Goal: Information Seeking & Learning: Stay updated

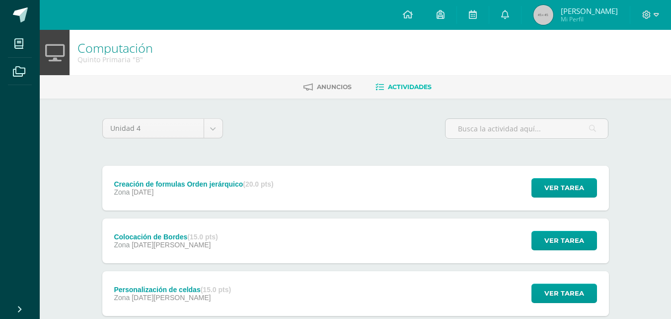
scroll to position [63, 0]
click at [21, 15] on span at bounding box center [20, 14] width 15 height 15
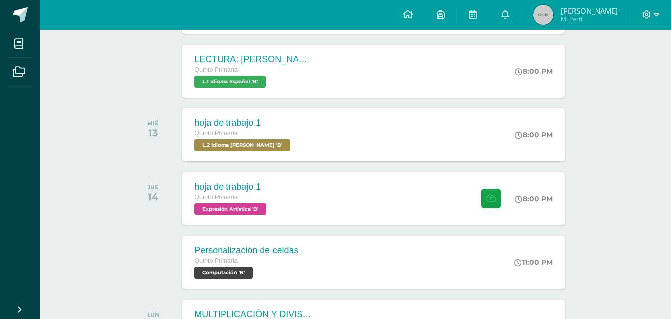
scroll to position [241, 0]
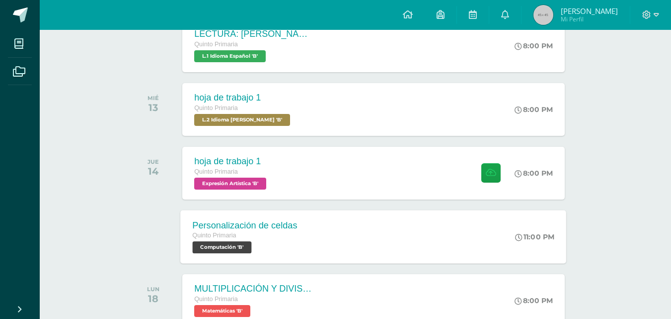
click at [425, 259] on div "Personalización de celdas Quinto Primaria Computación 'B' 11:00 PM Personalizac…" at bounding box center [374, 236] width 386 height 53
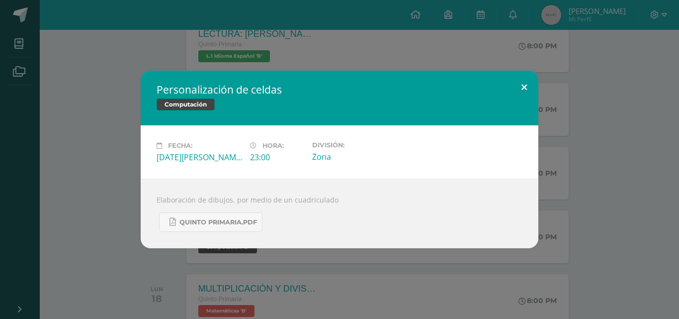
click at [527, 84] on button at bounding box center [524, 88] width 28 height 34
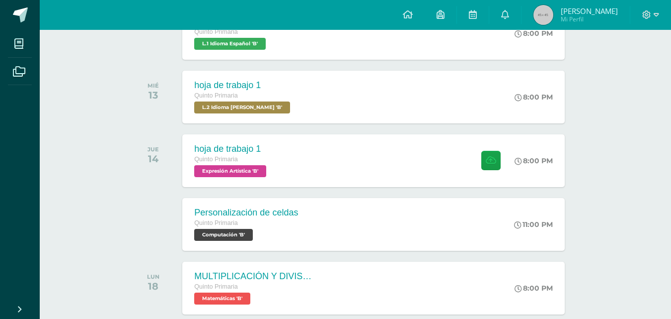
drag, startPoint x: 678, startPoint y: 145, endPoint x: 678, endPoint y: 202, distance: 57.6
click at [671, 202] on html "Mis cursos Archivos Cerrar panel Ciencias Naturales Productividad y Desarrollo …" at bounding box center [335, 62] width 671 height 630
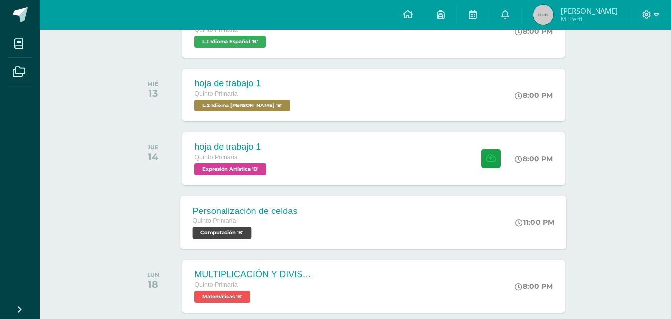
click at [428, 219] on div "Personalización de celdas Quinto Primaria Computación 'B' 11:00 PM Personalizac…" at bounding box center [374, 221] width 386 height 53
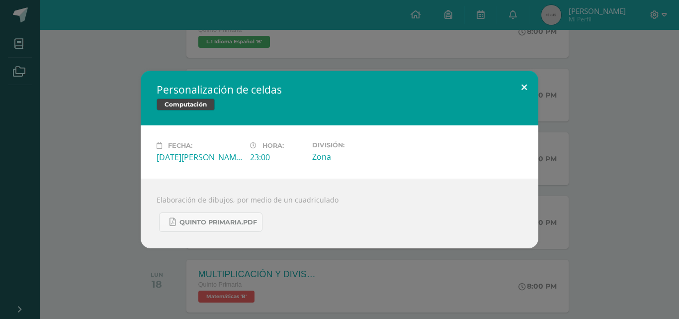
click at [528, 86] on button at bounding box center [524, 88] width 28 height 34
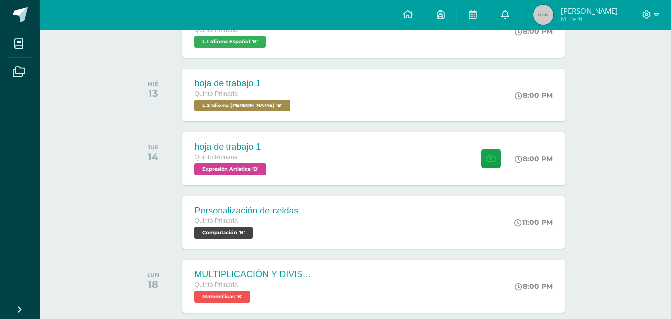
click at [510, 19] on link at bounding box center [505, 15] width 32 height 30
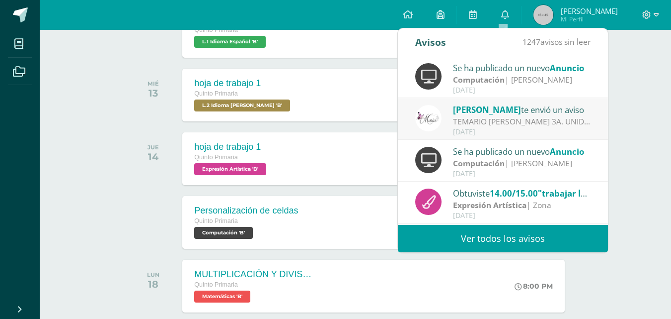
click at [507, 71] on div "Se ha publicado un nuevo Anuncio" at bounding box center [522, 67] width 138 height 13
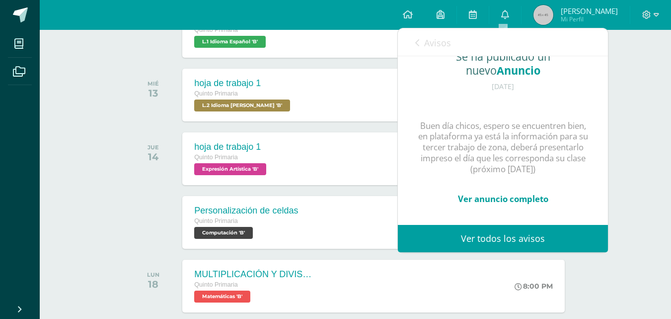
scroll to position [119, 0]
click at [416, 42] on icon at bounding box center [417, 43] width 4 height 8
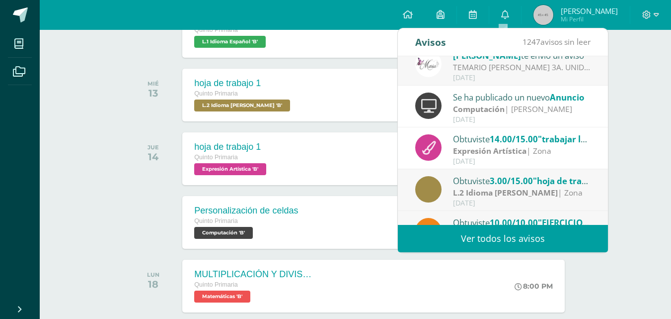
scroll to position [64, 0]
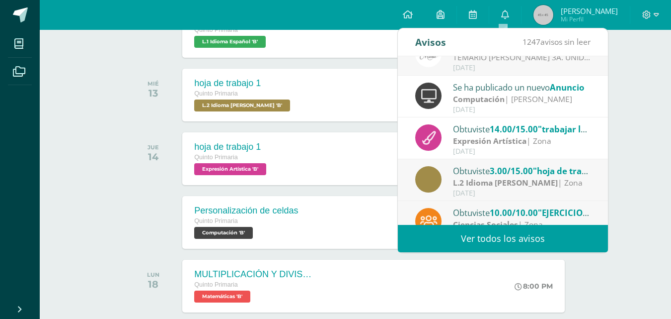
click at [498, 86] on div "Se ha publicado un nuevo Anuncio" at bounding box center [522, 87] width 138 height 13
click at [526, 104] on div "Computación | Ernesto Cruz" at bounding box center [522, 98] width 138 height 11
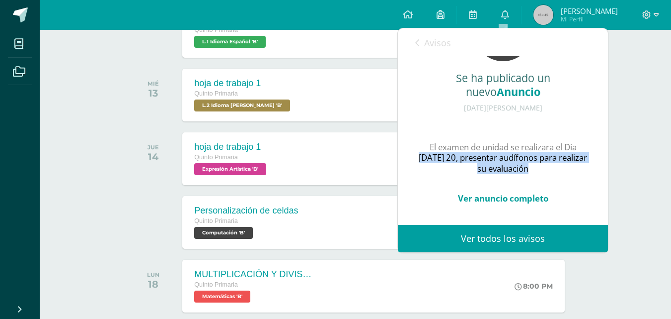
drag, startPoint x: 597, startPoint y: 146, endPoint x: 601, endPoint y: 127, distance: 18.8
click at [601, 127] on div "Se ha publicado un nuevo Anuncio 18 de Mayo de 2025 El examen de unidad se real…" at bounding box center [503, 140] width 210 height 168
click at [588, 145] on div "Se ha publicado un nuevo Anuncio 18 de Mayo de 2025 El examen de unidad se real…" at bounding box center [503, 108] width 210 height 233
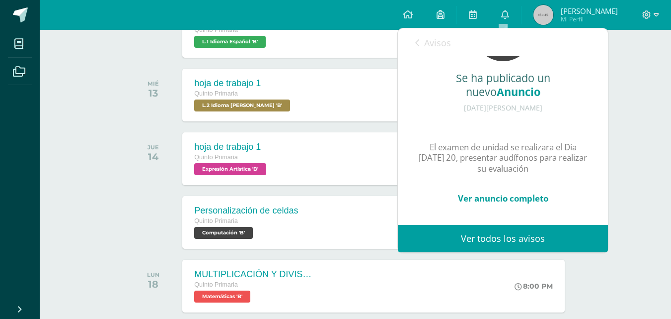
click at [419, 49] on link "Avisos" at bounding box center [433, 42] width 36 height 28
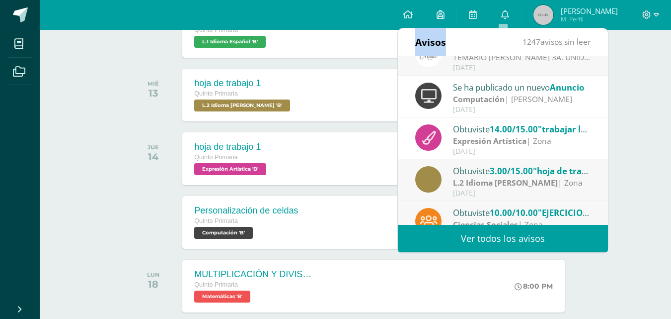
click at [418, 49] on div "Avisos" at bounding box center [430, 41] width 31 height 27
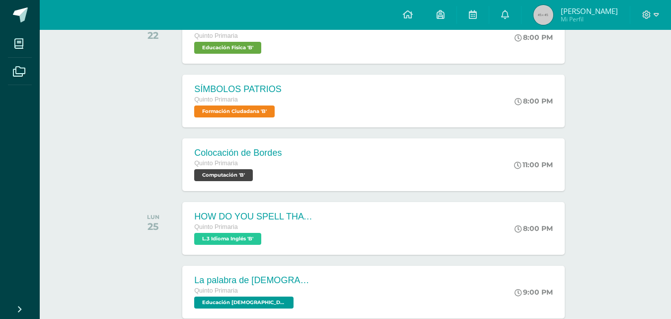
scroll to position [776, 0]
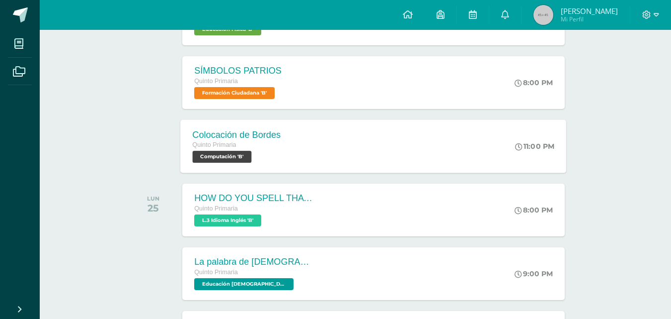
click at [426, 163] on div "Colocación de Bordes Quinto Primaria Computación 'B' 11:00 PM Colocación de Bor…" at bounding box center [374, 145] width 386 height 53
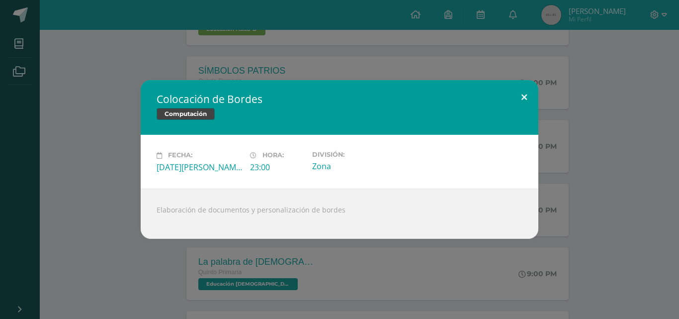
click at [518, 103] on button at bounding box center [524, 97] width 28 height 34
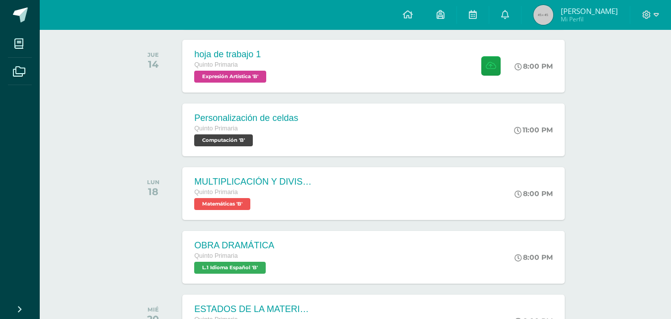
scroll to position [340, 0]
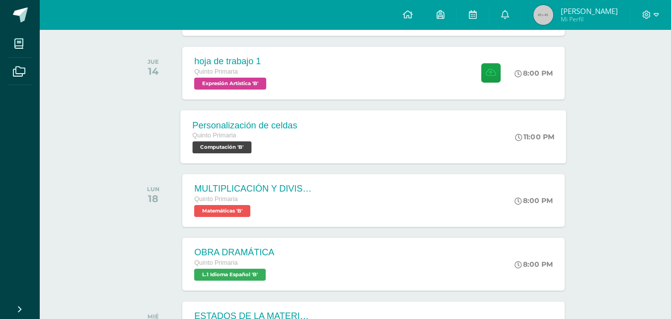
click at [472, 147] on div "Personalización de celdas Quinto Primaria Computación 'B' 11:00 PM Personalizac…" at bounding box center [374, 136] width 386 height 53
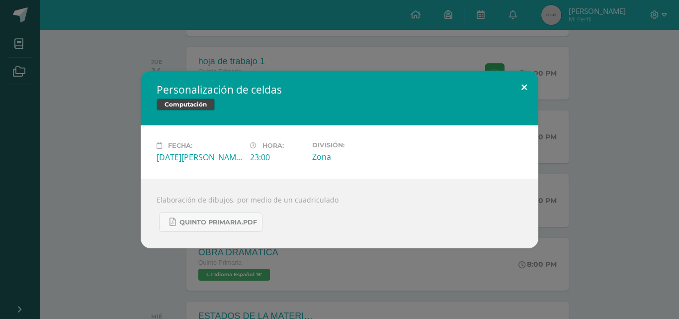
click at [532, 81] on button at bounding box center [524, 88] width 28 height 34
